Goal: Information Seeking & Learning: Learn about a topic

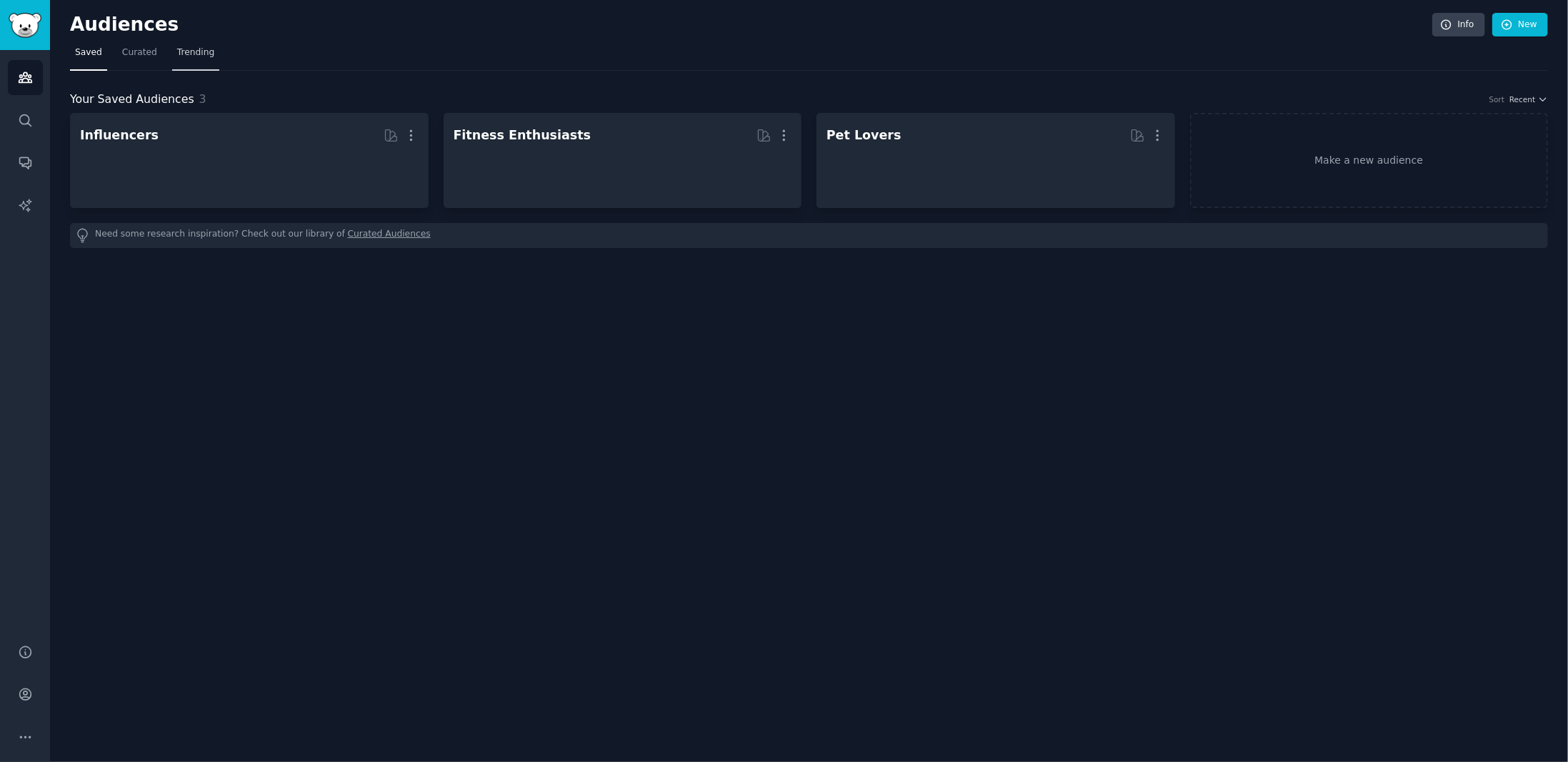
click at [194, 54] on span "Trending" at bounding box center [196, 53] width 38 height 13
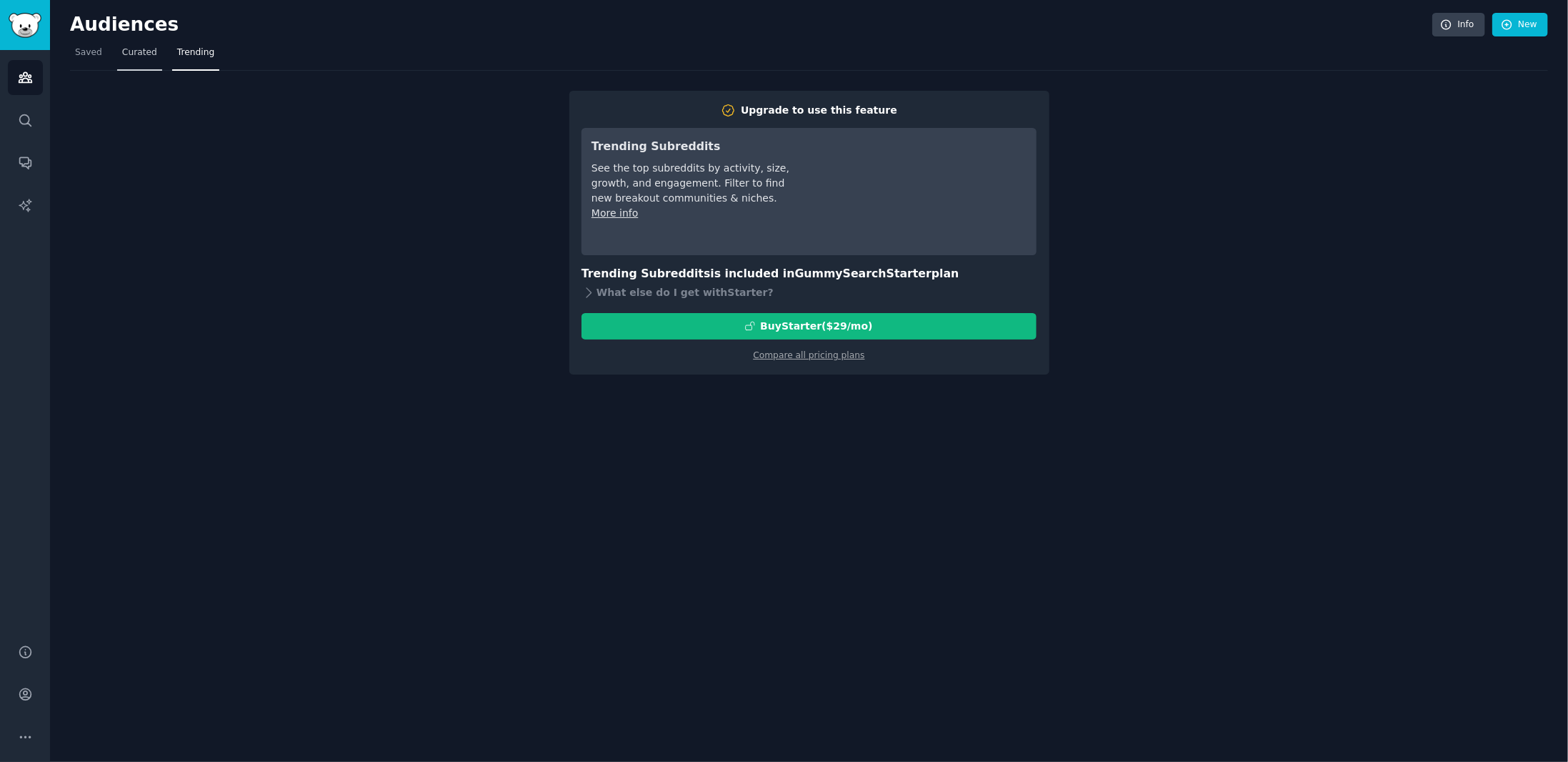
click at [130, 46] on span "Curated" at bounding box center [139, 53] width 35 height 13
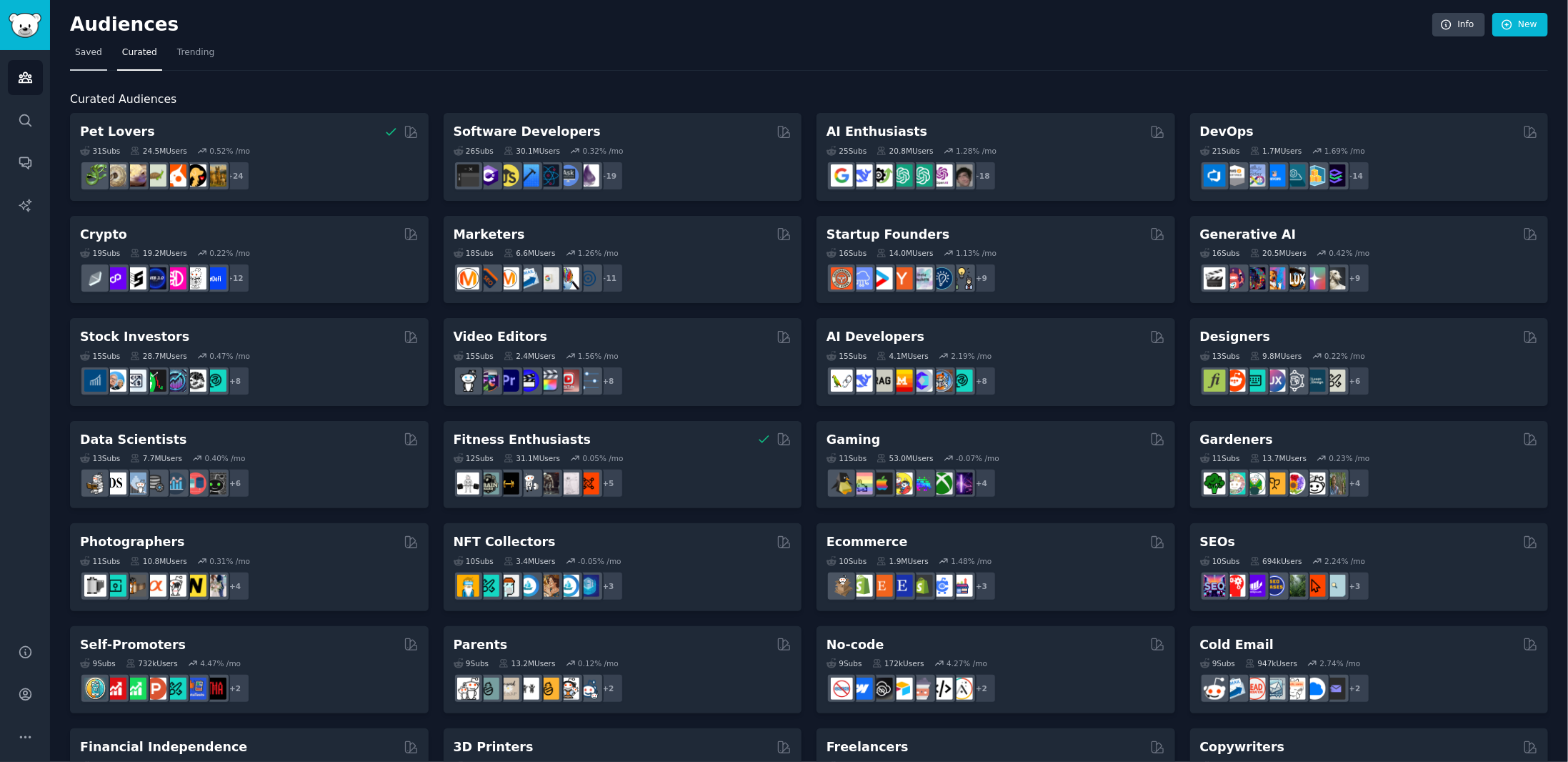
click at [83, 48] on span "Saved" at bounding box center [88, 53] width 27 height 13
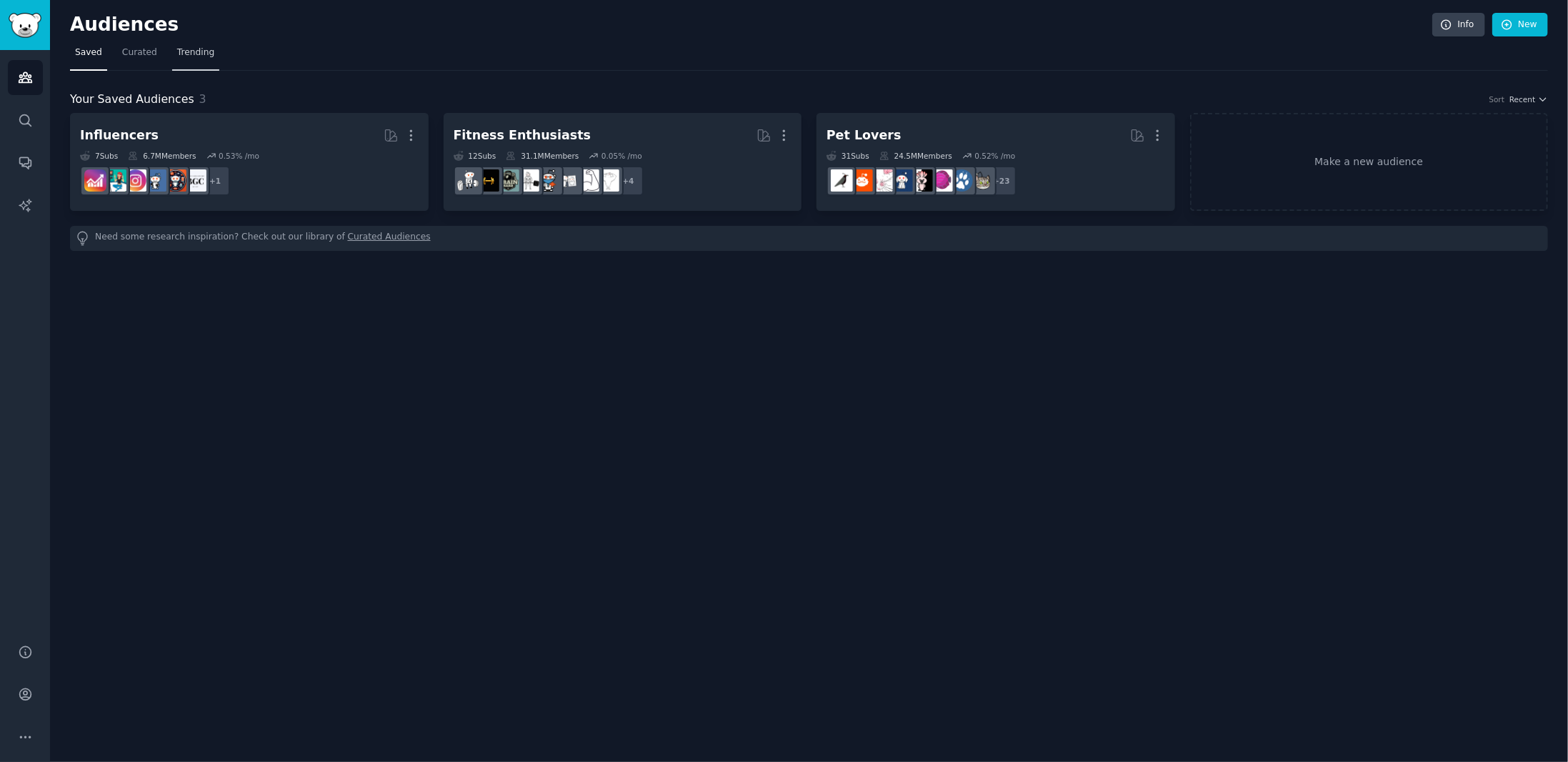
click at [196, 58] on link "Trending" at bounding box center [195, 55] width 47 height 29
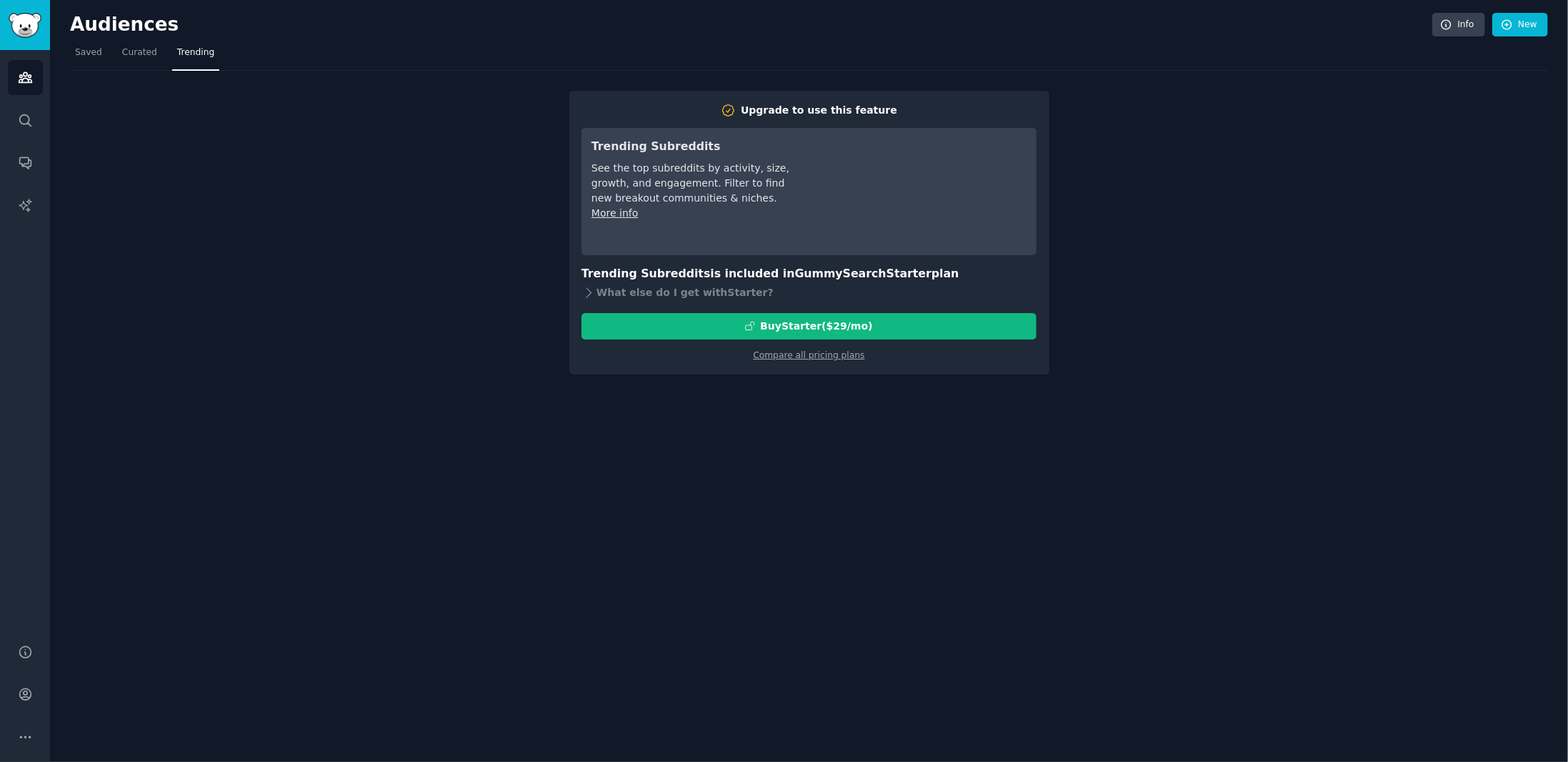
click at [112, 58] on nav "Saved Curated Trending" at bounding box center [809, 55] width 1478 height 29
click at [139, 65] on link "Curated" at bounding box center [140, 55] width 45 height 29
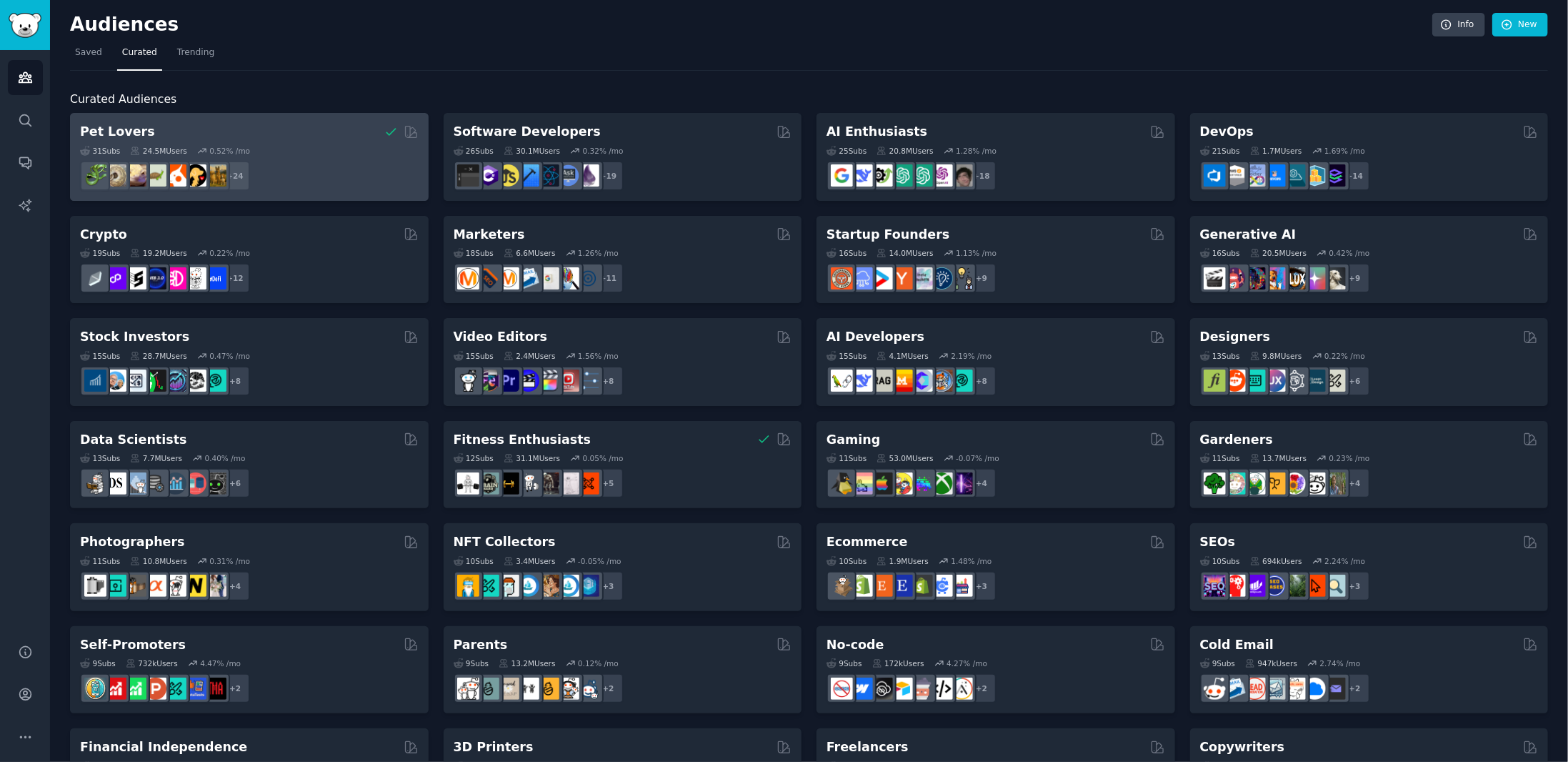
click at [132, 133] on h2 "Pet Lovers" at bounding box center [117, 132] width 75 height 18
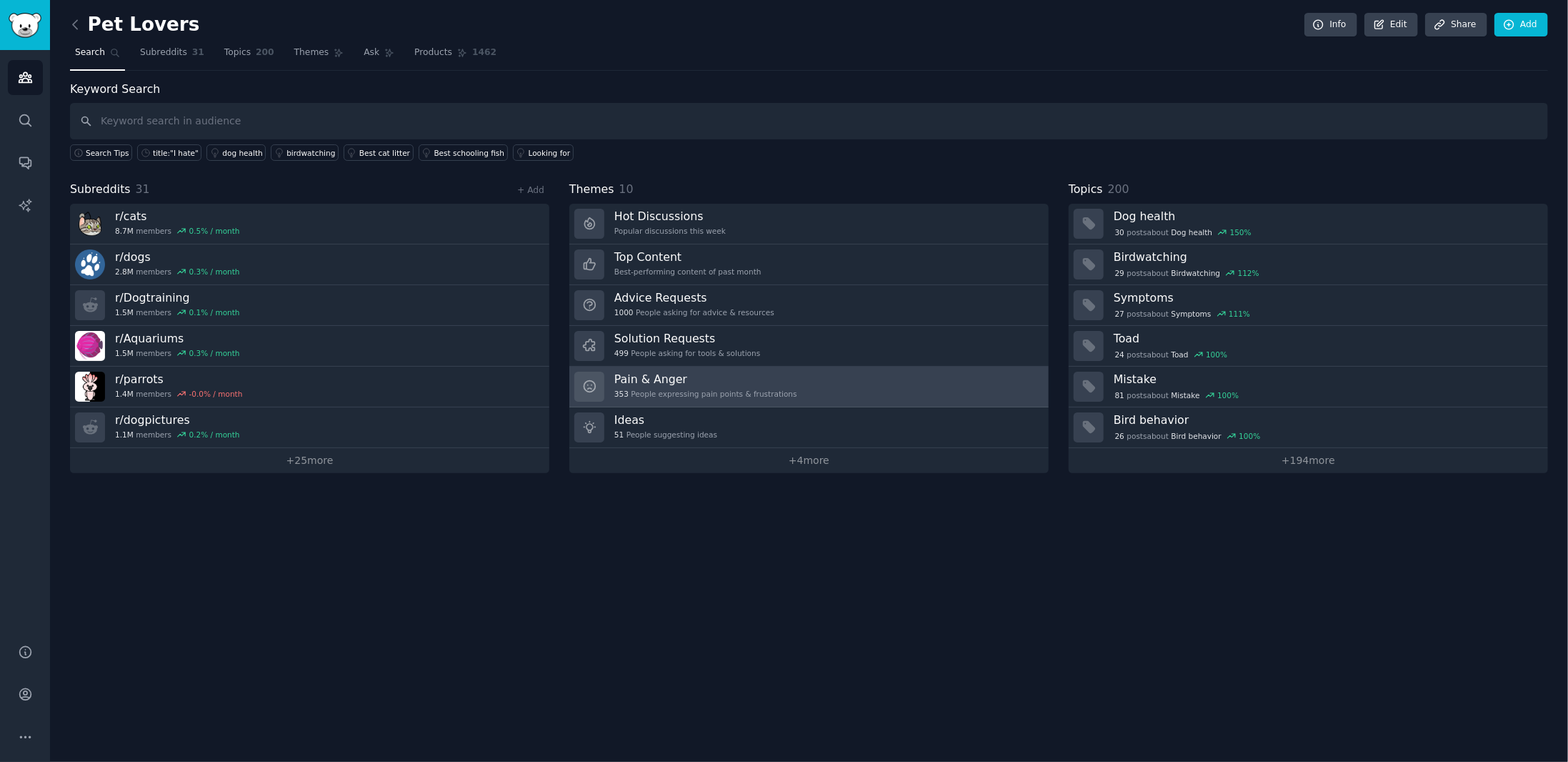
click at [717, 371] on h3 "Pain & Anger" at bounding box center [706, 379] width 183 height 15
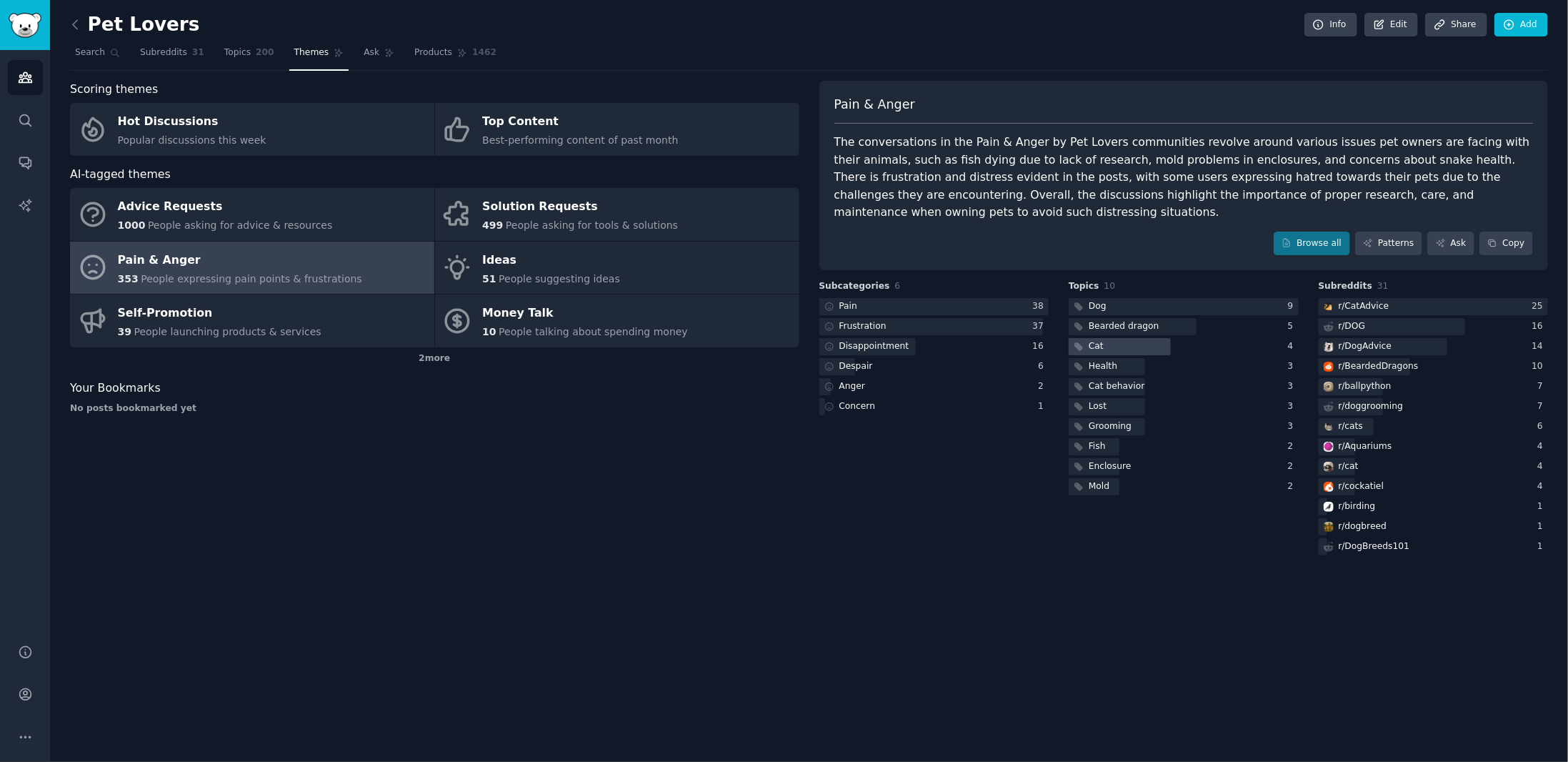
click at [1107, 338] on div at bounding box center [1120, 347] width 102 height 18
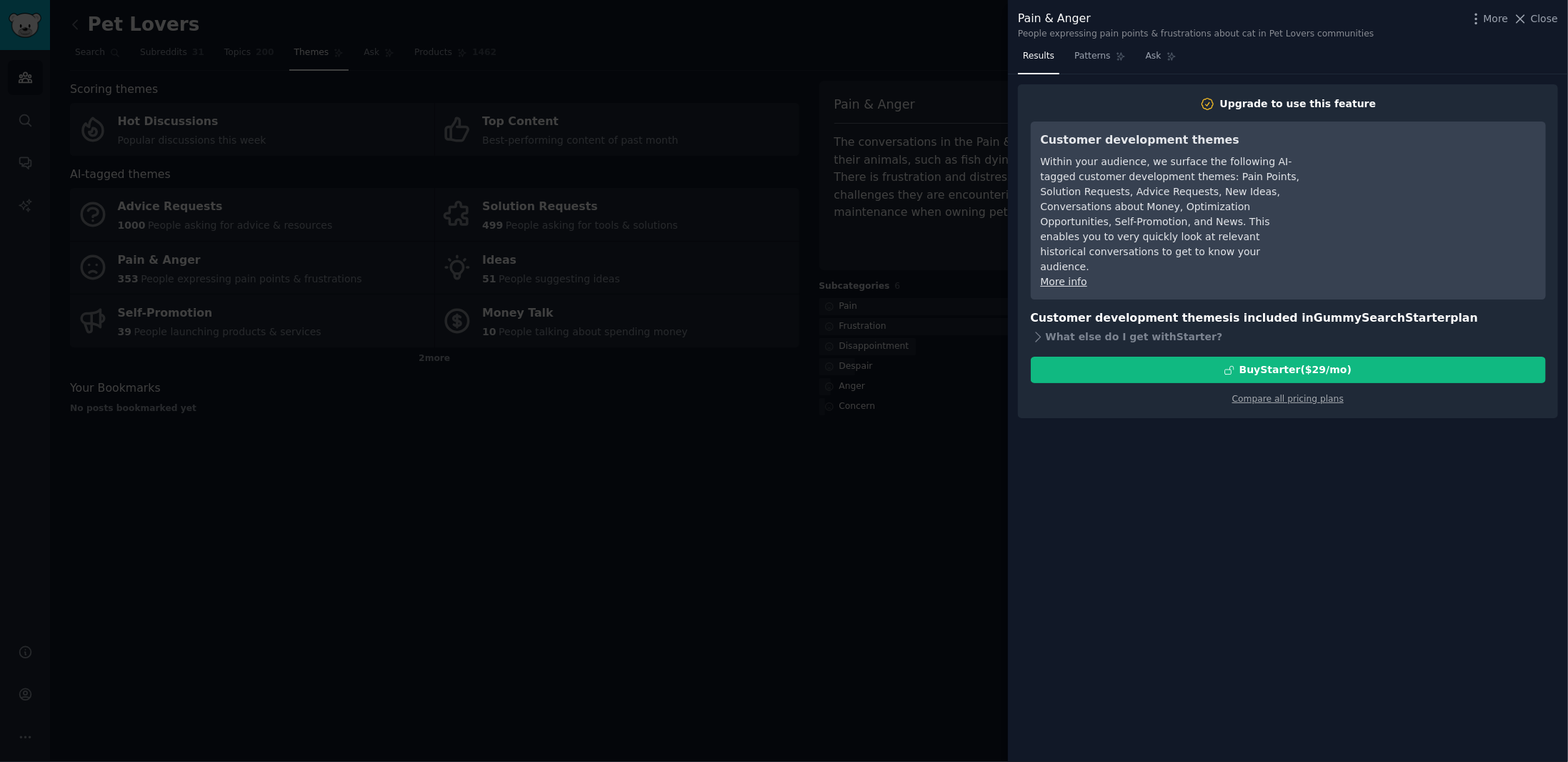
click at [940, 412] on div at bounding box center [784, 381] width 1568 height 762
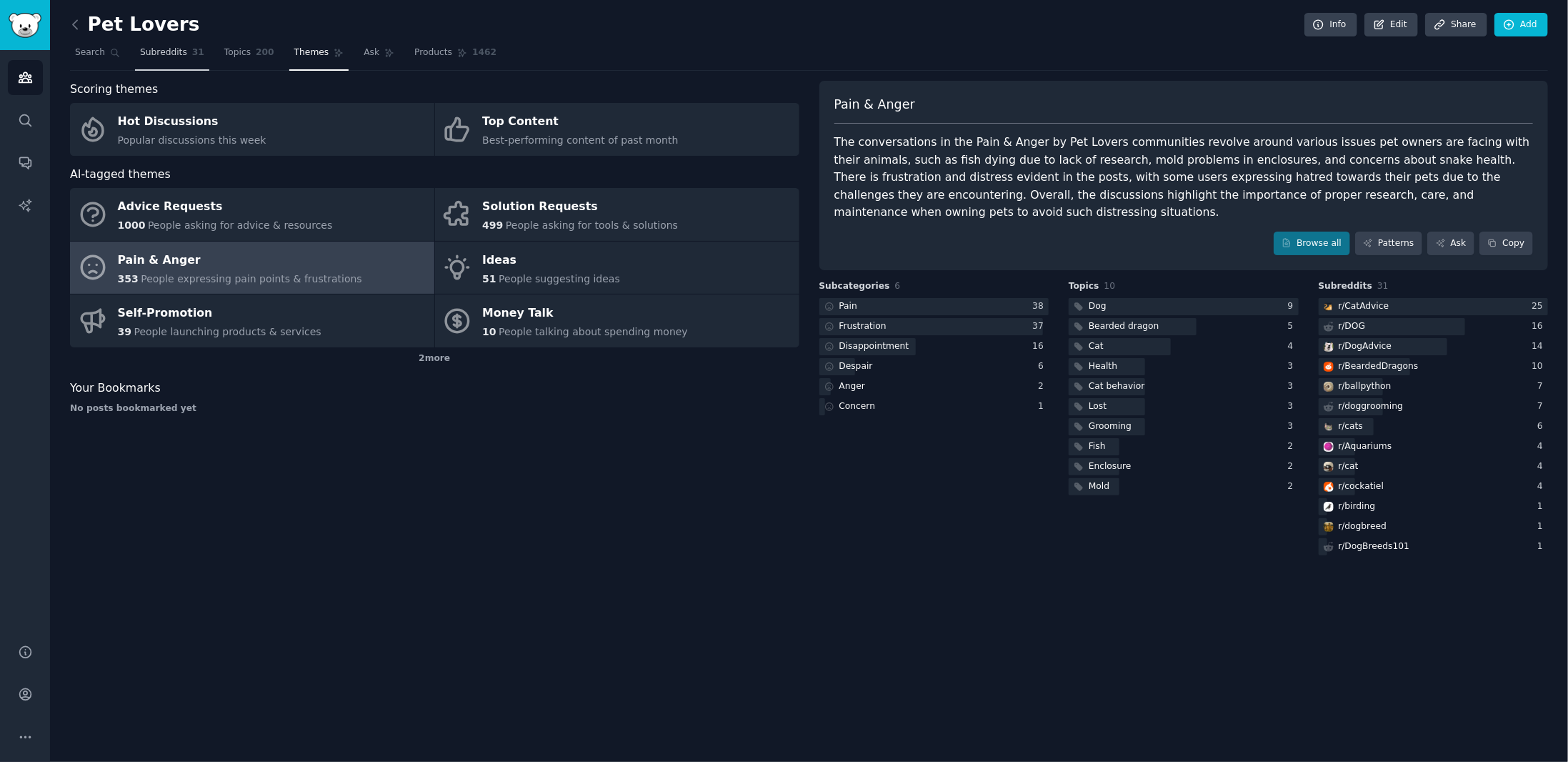
click at [143, 56] on span "Subreddits" at bounding box center [163, 53] width 47 height 13
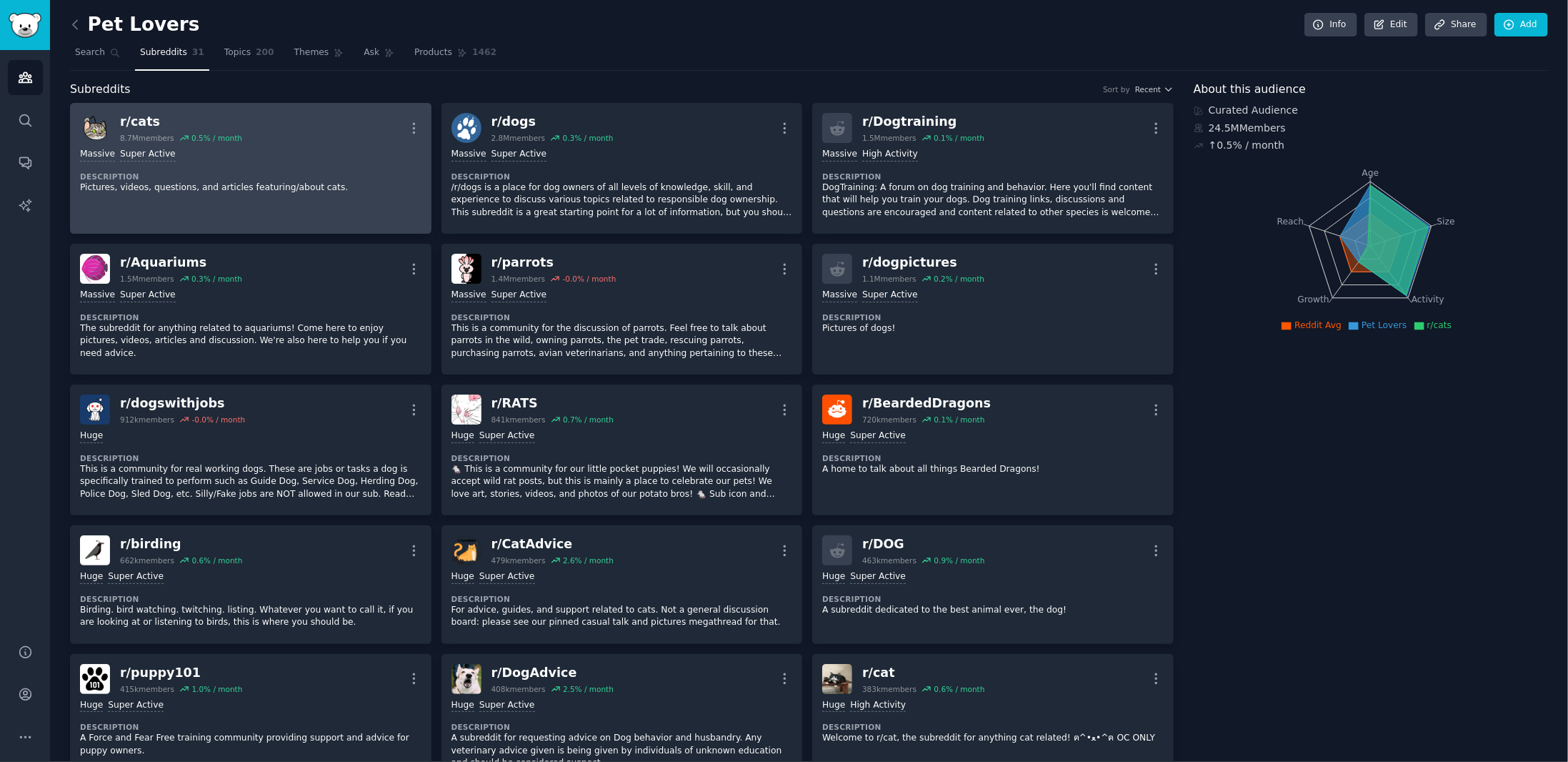
click at [283, 181] on p "Pictures, videos, questions, and articles featuring/about cats." at bounding box center [250, 188] width 341 height 13
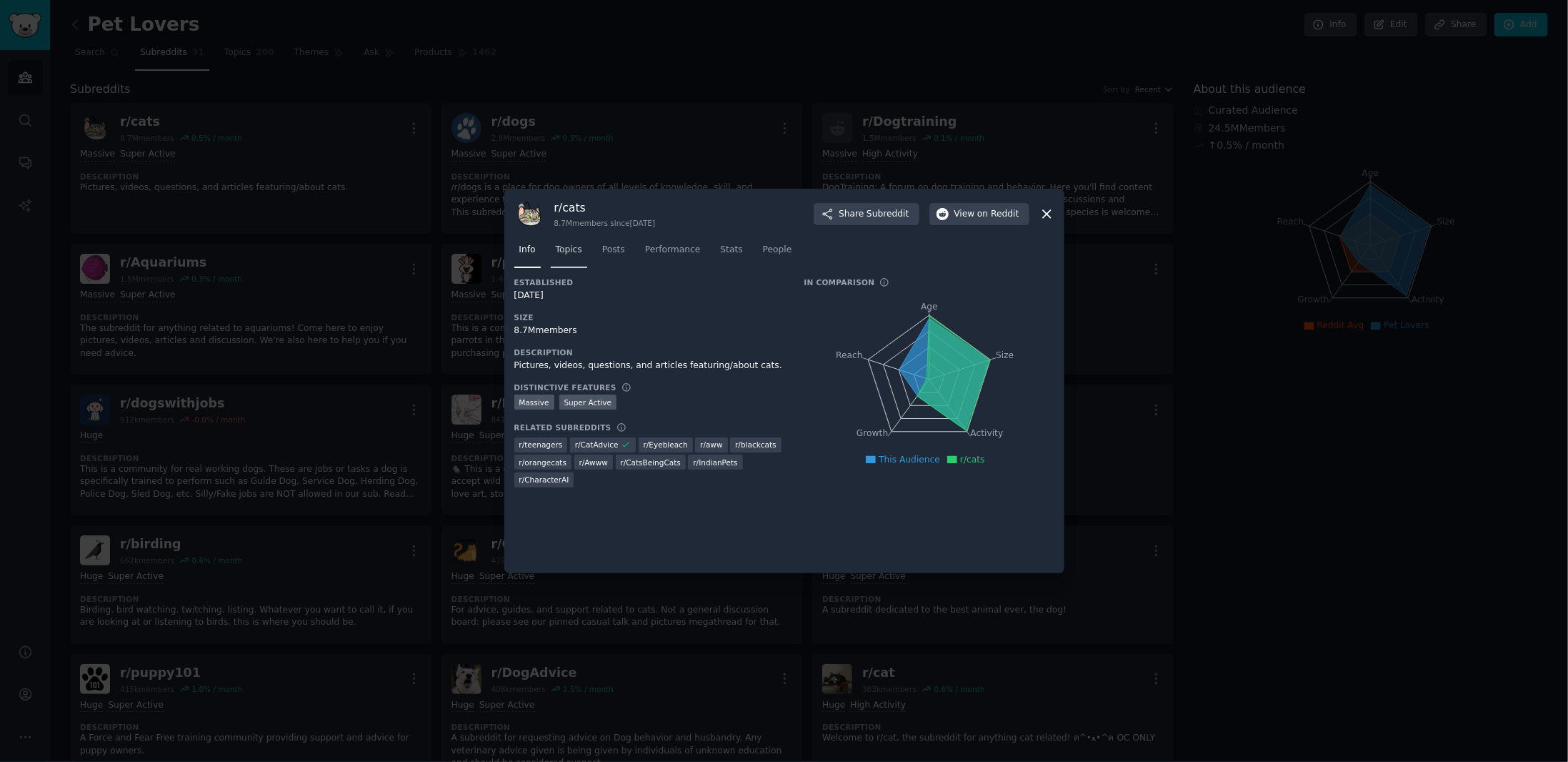
click at [565, 257] on link "Topics" at bounding box center [568, 253] width 37 height 29
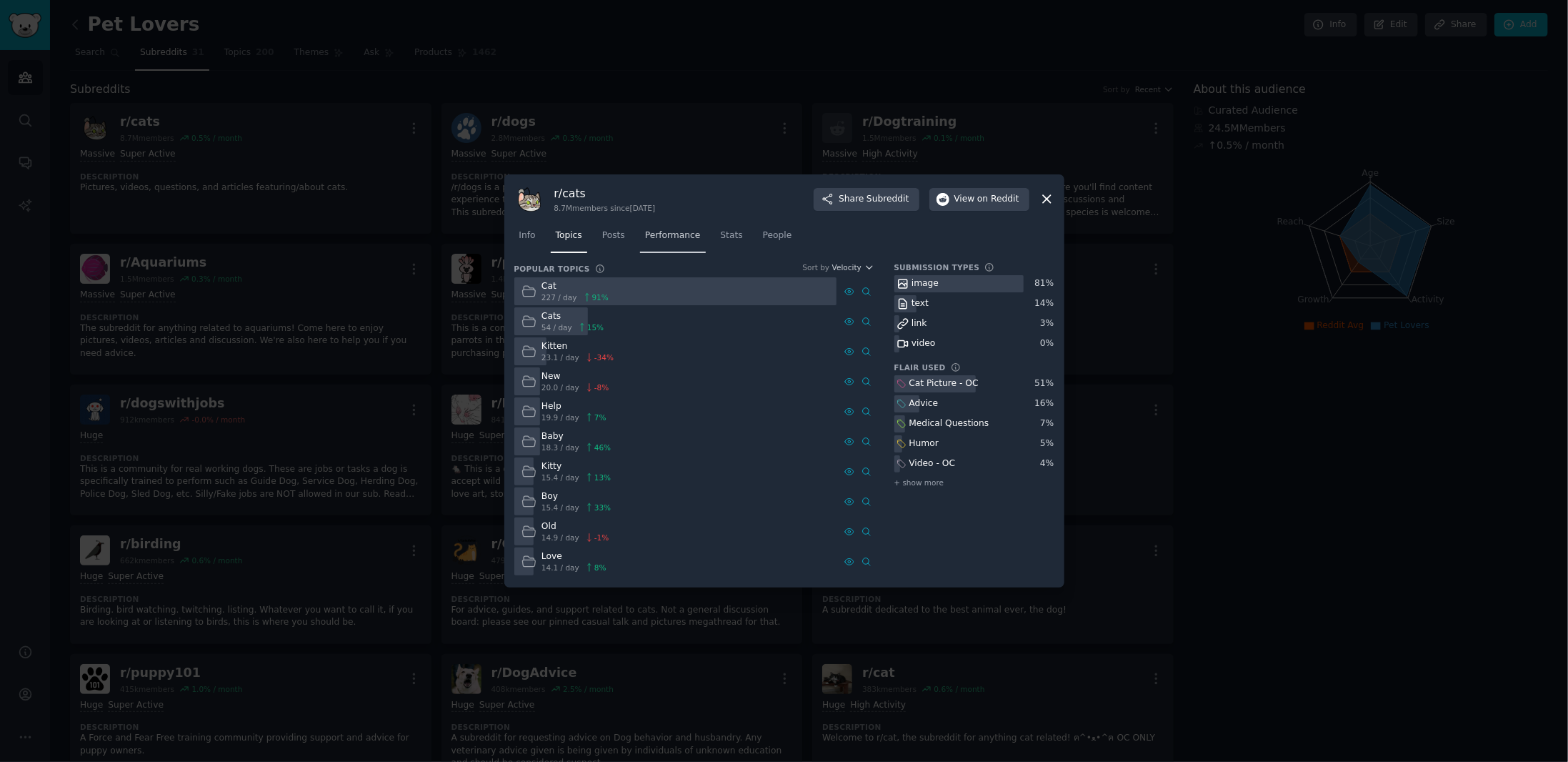
click at [655, 249] on link "Performance" at bounding box center [673, 239] width 66 height 29
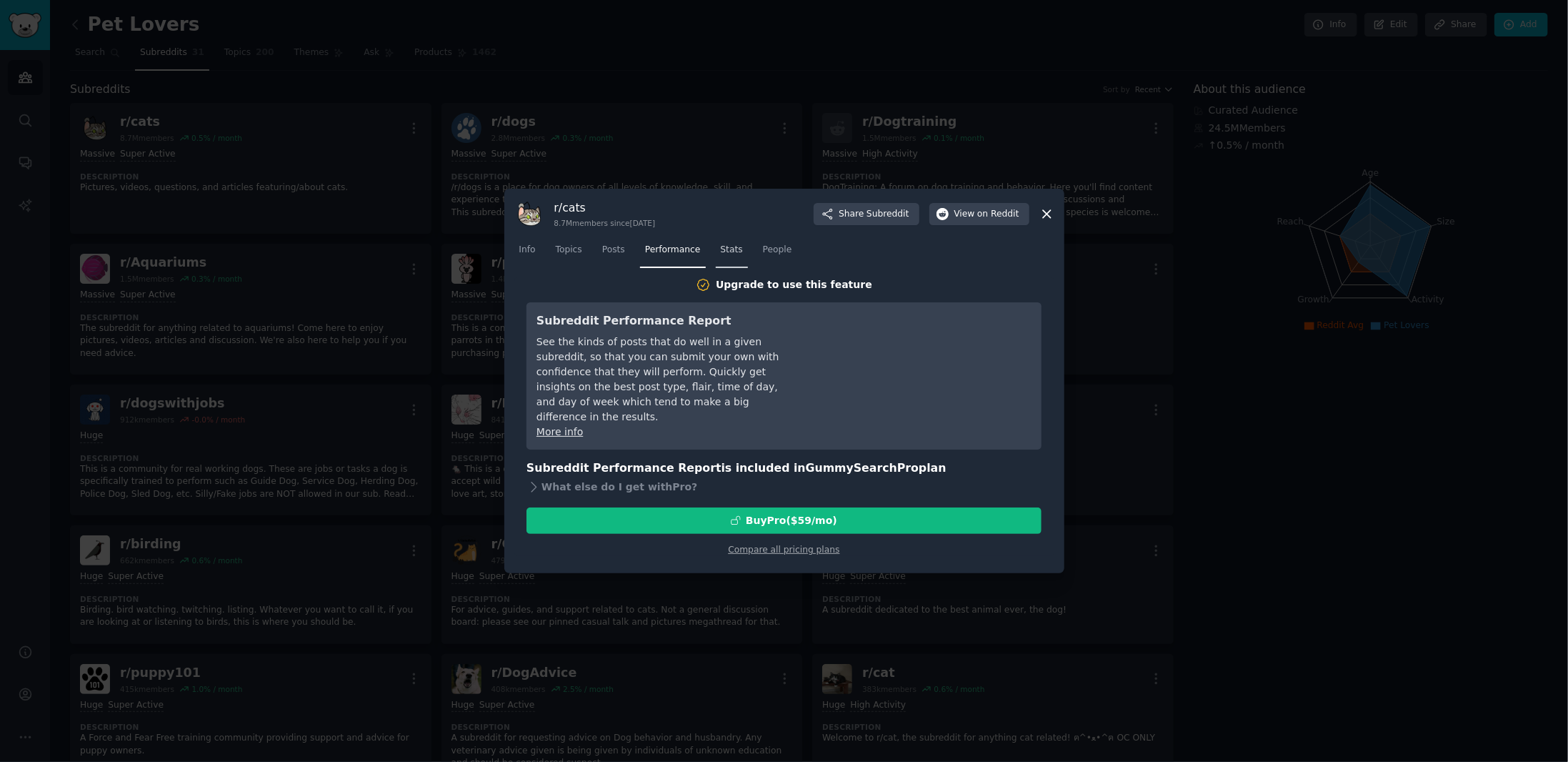
click at [726, 258] on link "Stats" at bounding box center [732, 253] width 32 height 29
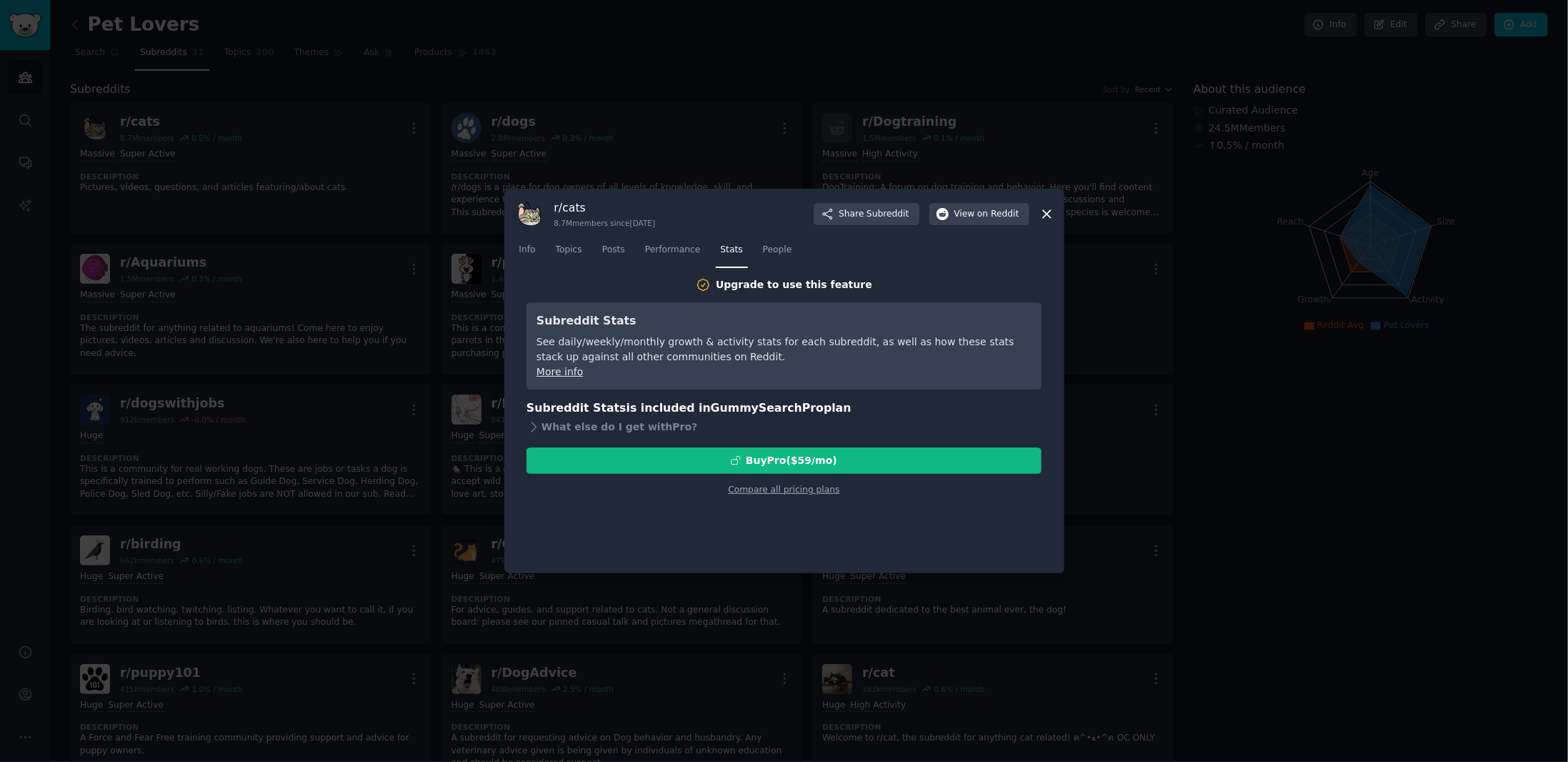
click at [1050, 211] on icon at bounding box center [1047, 214] width 15 height 15
